Goal: Navigation & Orientation: Find specific page/section

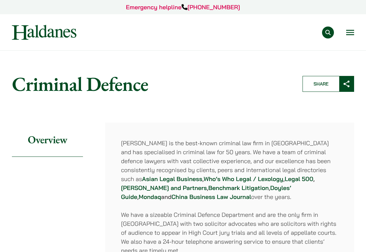
click at [353, 30] on button "Open menu" at bounding box center [351, 32] width 8 height 5
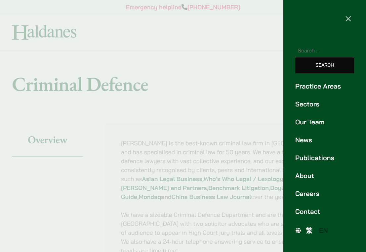
click at [314, 118] on link "Our Team" at bounding box center [325, 122] width 59 height 10
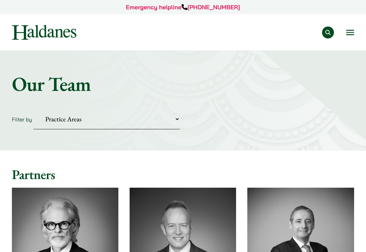
click at [350, 32] on button "Open menu" at bounding box center [351, 32] width 8 height 5
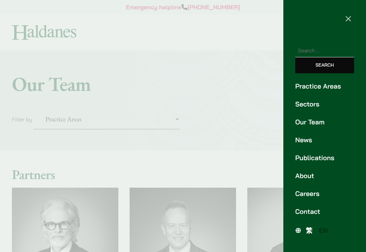
click at [309, 104] on link "Sectors" at bounding box center [325, 104] width 59 height 10
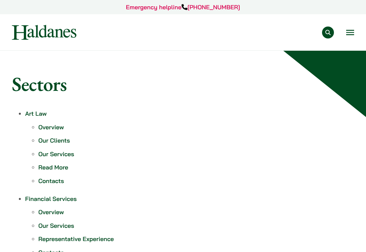
click at [38, 29] on img at bounding box center [44, 32] width 65 height 15
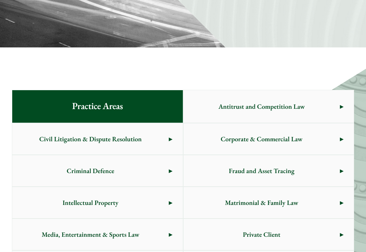
scroll to position [316, 0]
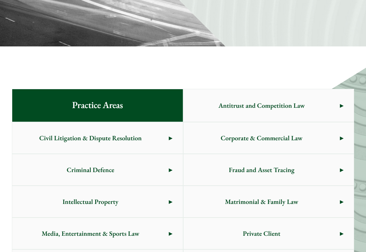
click at [120, 166] on span "Criminal Defence" at bounding box center [90, 169] width 157 height 31
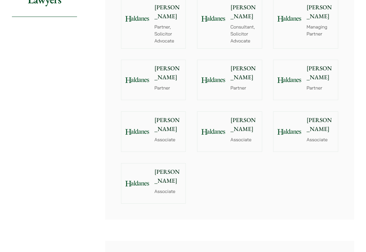
scroll to position [812, 0]
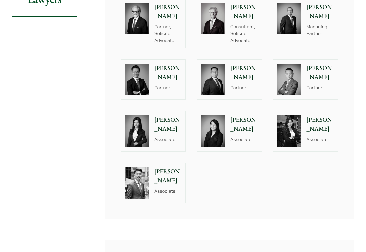
click at [156, 126] on p "Florence Yan" at bounding box center [168, 124] width 27 height 18
click at [231, 31] on p "Consultant, Solicitor Advocate" at bounding box center [244, 33] width 27 height 21
click at [159, 28] on p "Partner, Solicitor Advocate" at bounding box center [168, 33] width 27 height 21
click at [326, 14] on p "Andrew Powner" at bounding box center [320, 12] width 27 height 18
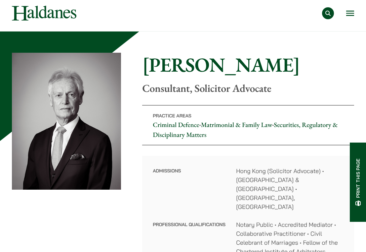
scroll to position [47, 0]
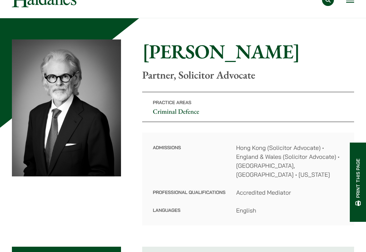
scroll to position [43, 0]
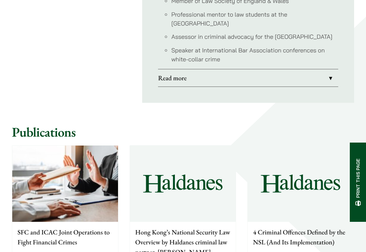
scroll to position [826, 0]
